Goal: Task Accomplishment & Management: Use online tool/utility

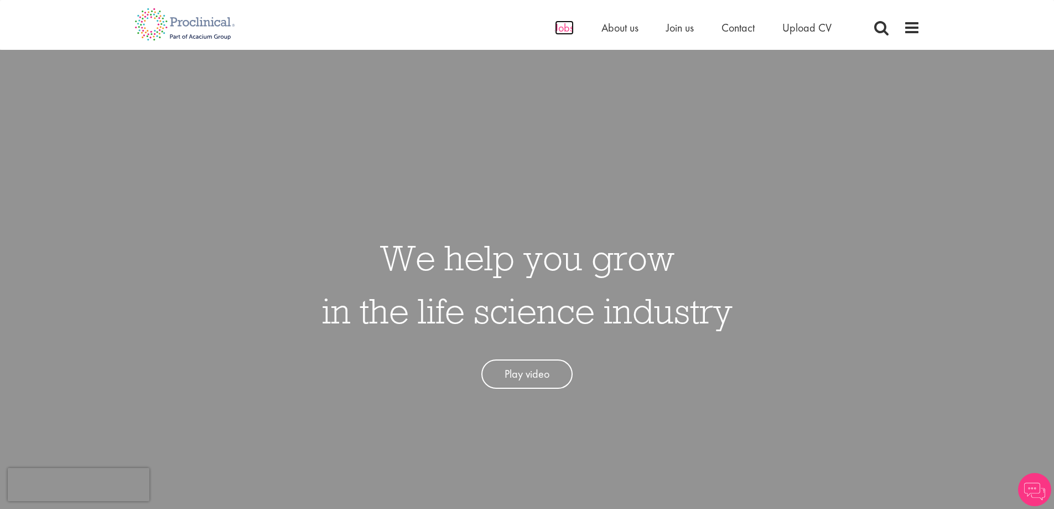
click at [562, 27] on span "Jobs" at bounding box center [564, 27] width 19 height 14
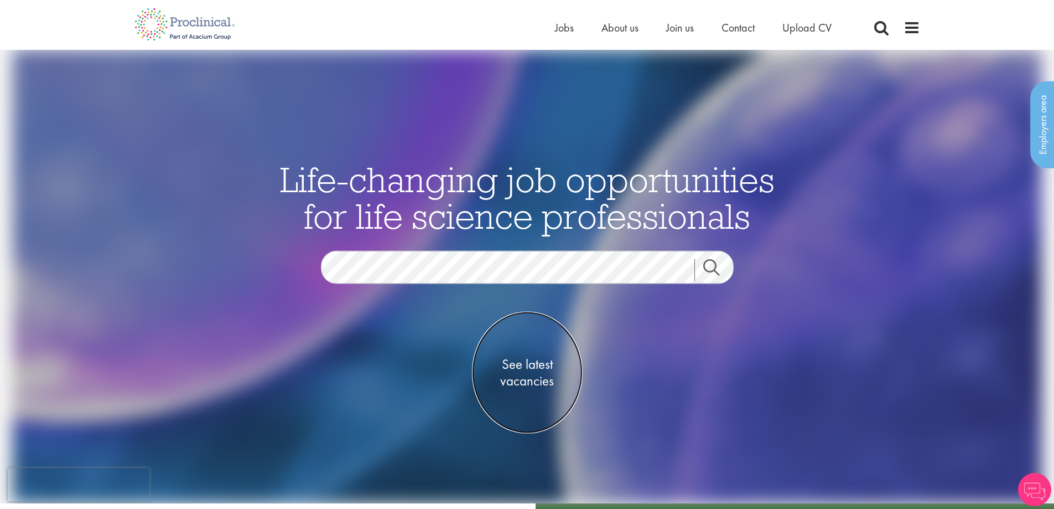
click at [525, 366] on span "See latest vacancies" at bounding box center [527, 372] width 111 height 33
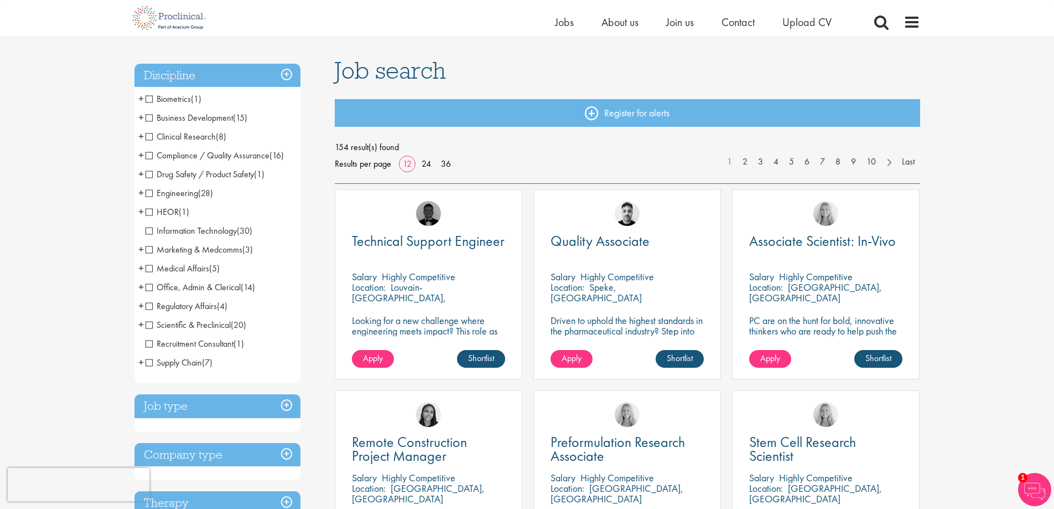
scroll to position [111, 0]
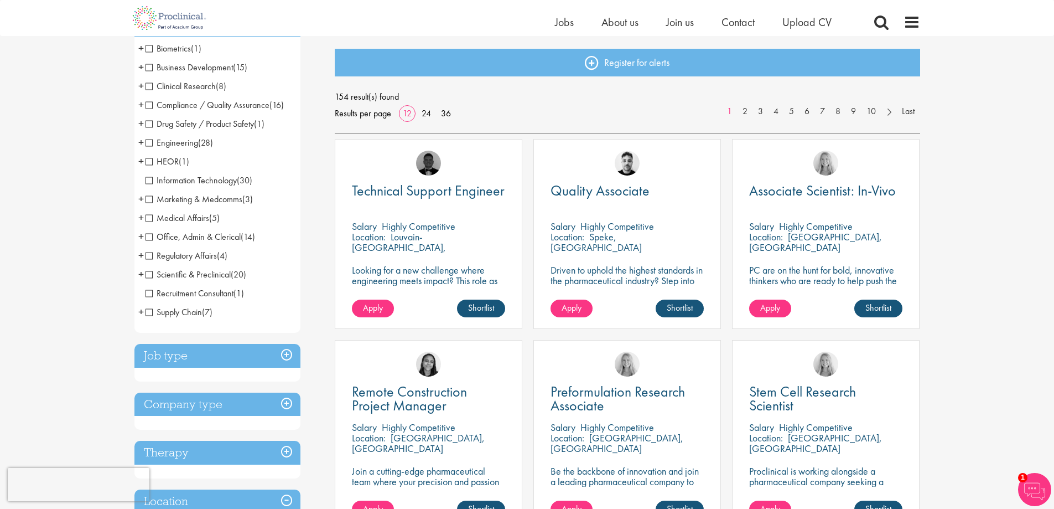
click at [167, 357] on h3 "Job type" at bounding box center [217, 356] width 166 height 24
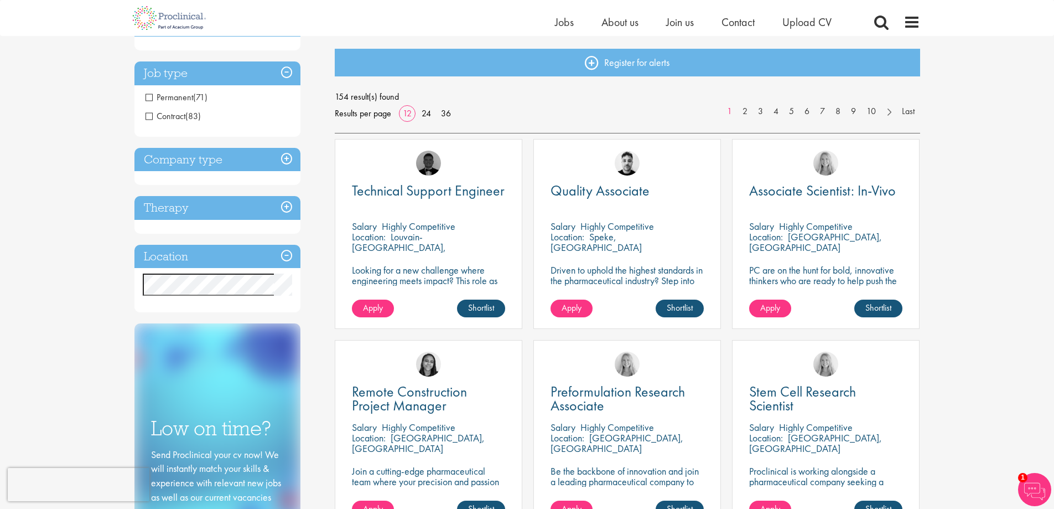
click at [149, 115] on span "Contract" at bounding box center [166, 116] width 40 height 12
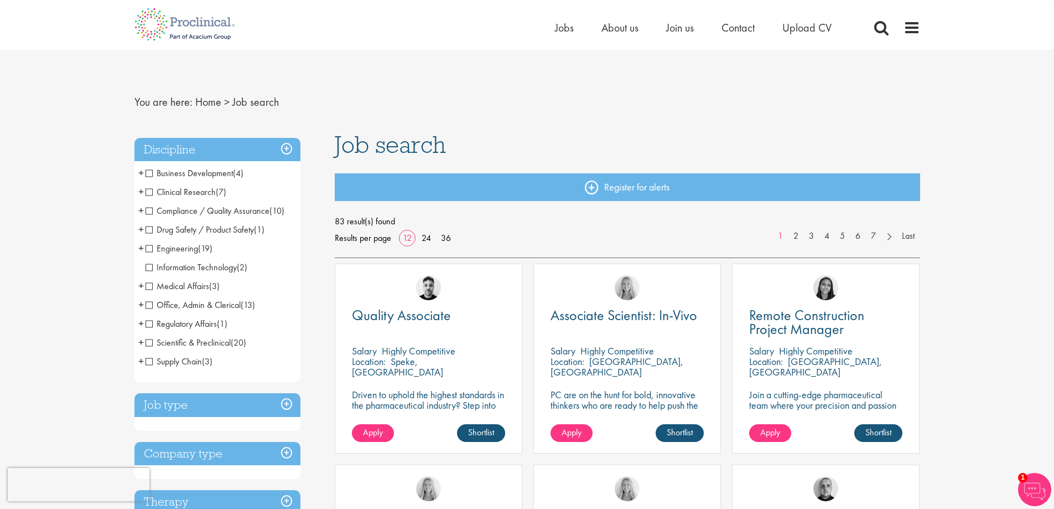
click at [147, 362] on span "Supply Chain" at bounding box center [174, 361] width 56 height 12
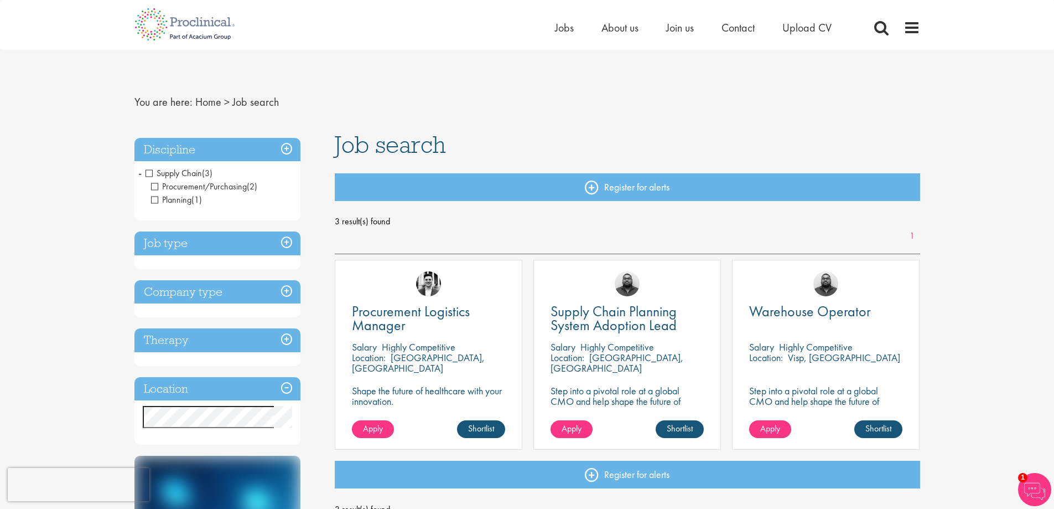
click at [140, 174] on span "-" at bounding box center [139, 172] width 3 height 17
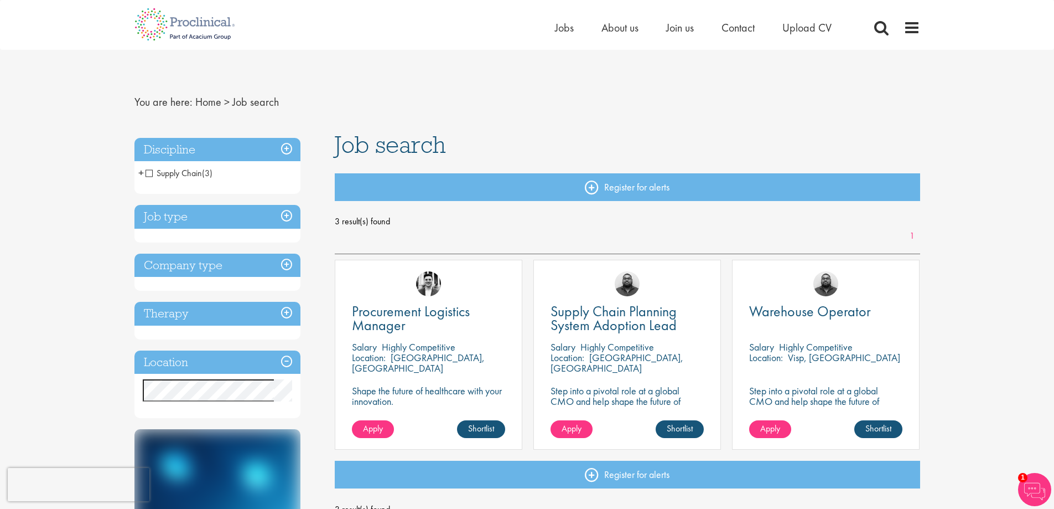
click at [149, 175] on span "Supply Chain" at bounding box center [174, 173] width 56 height 12
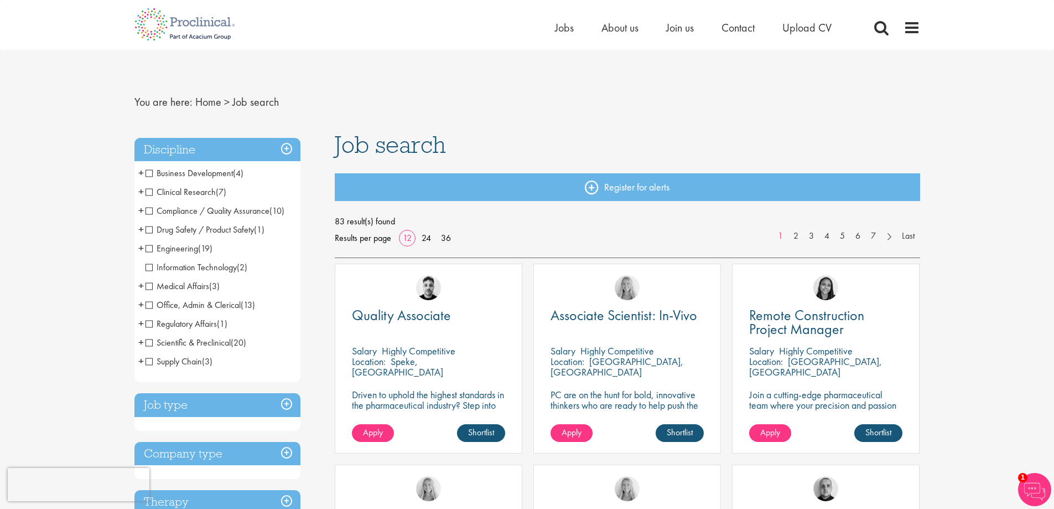
click at [147, 341] on span "Scientific & Preclinical" at bounding box center [188, 342] width 85 height 12
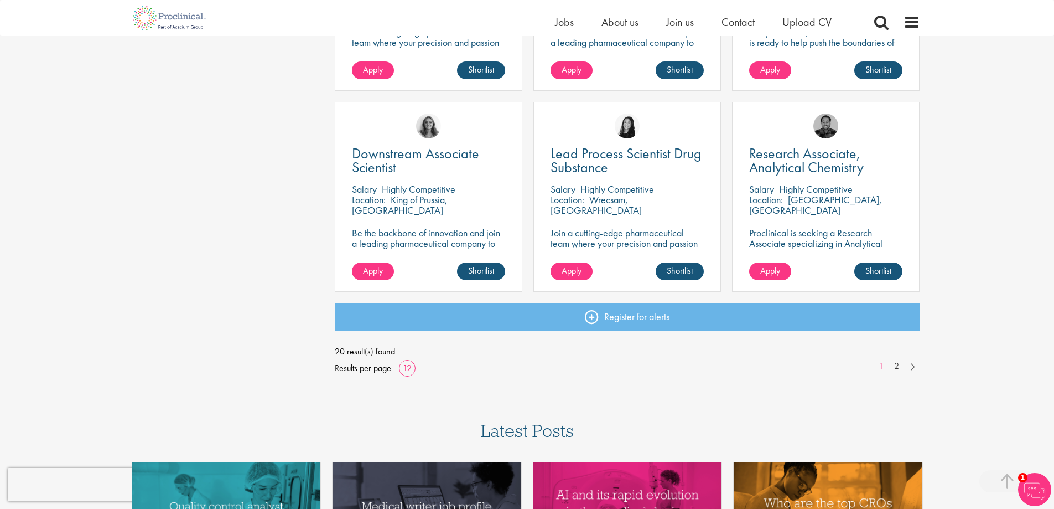
scroll to position [775, 0]
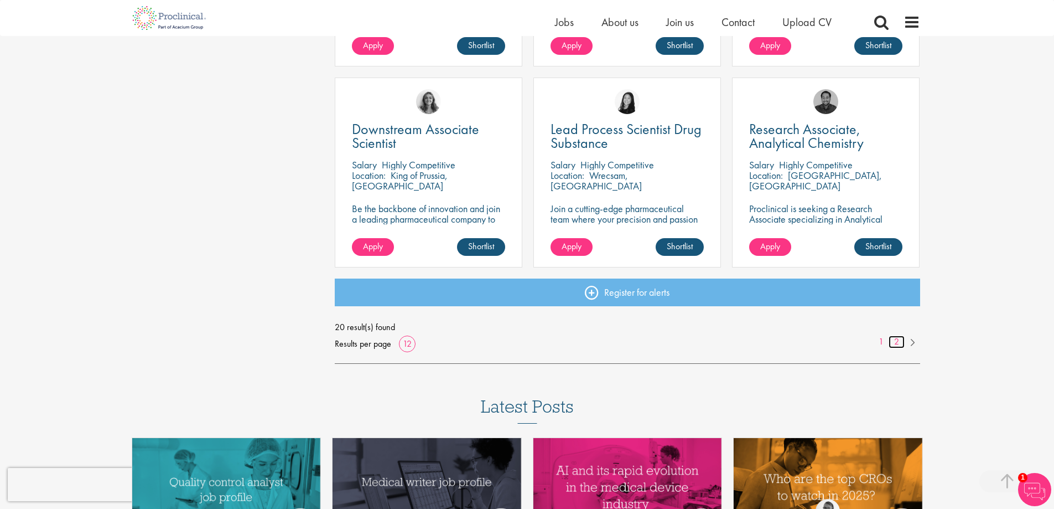
click at [897, 341] on link "2" at bounding box center [897, 341] width 16 height 13
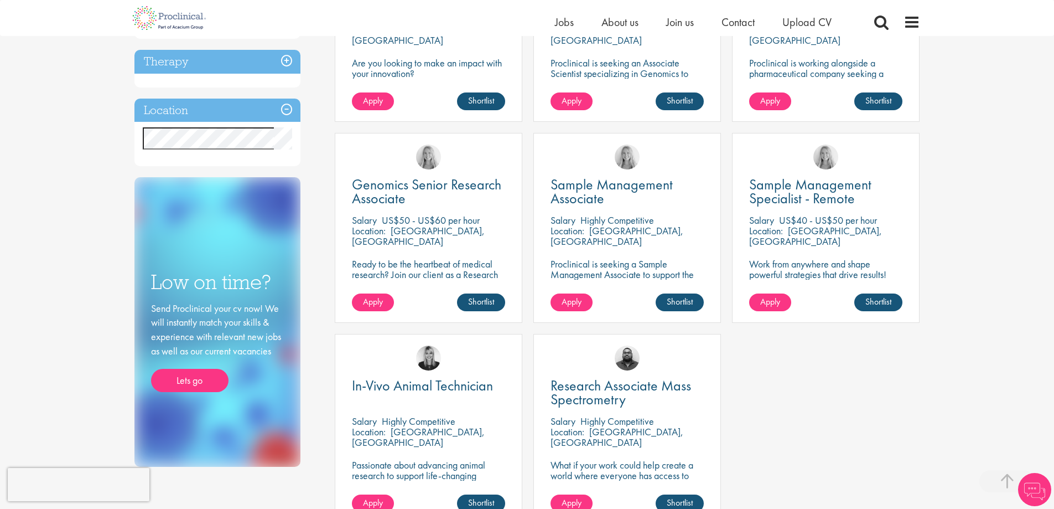
scroll to position [332, 0]
